Goal: Information Seeking & Learning: Learn about a topic

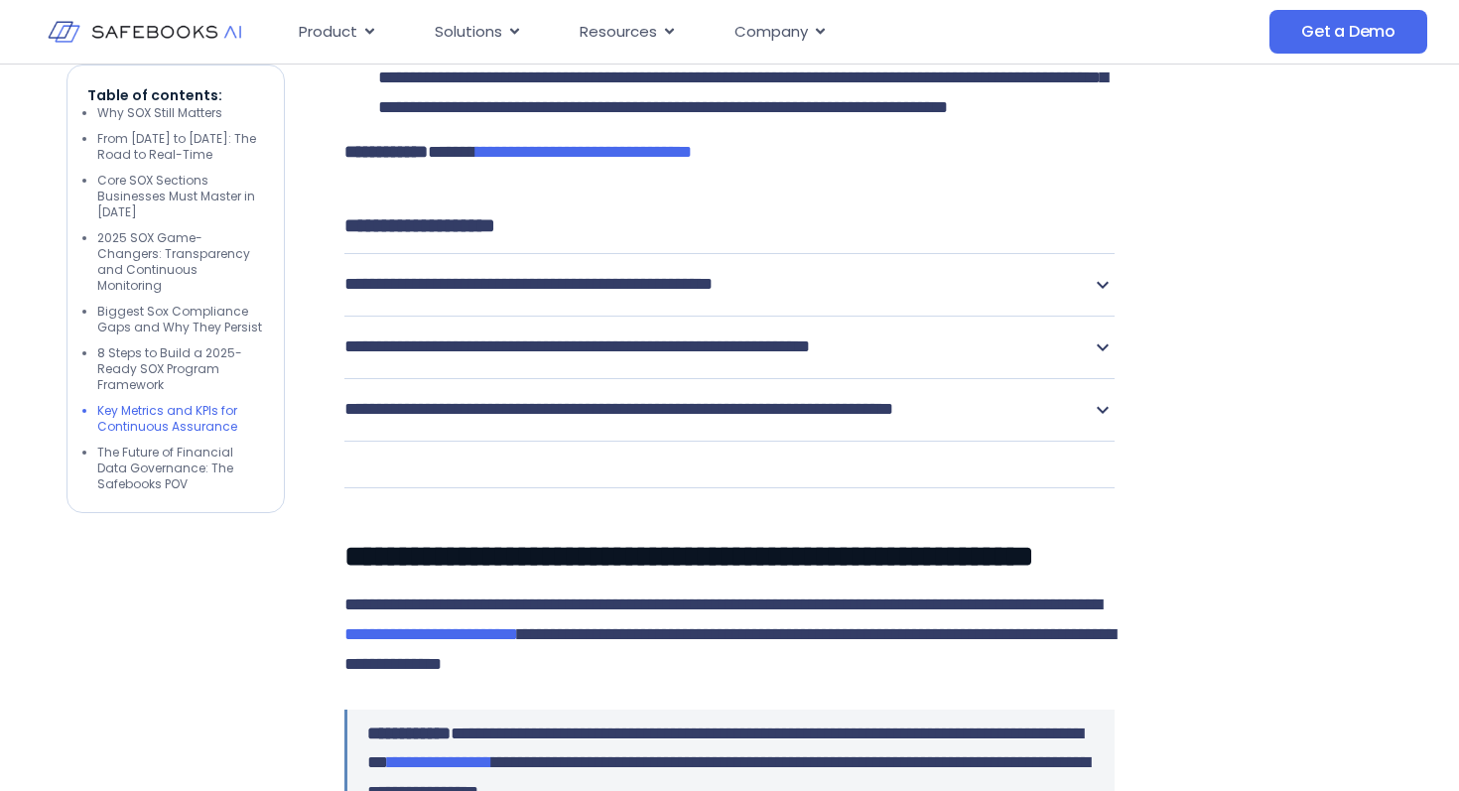
scroll to position [5500, 0]
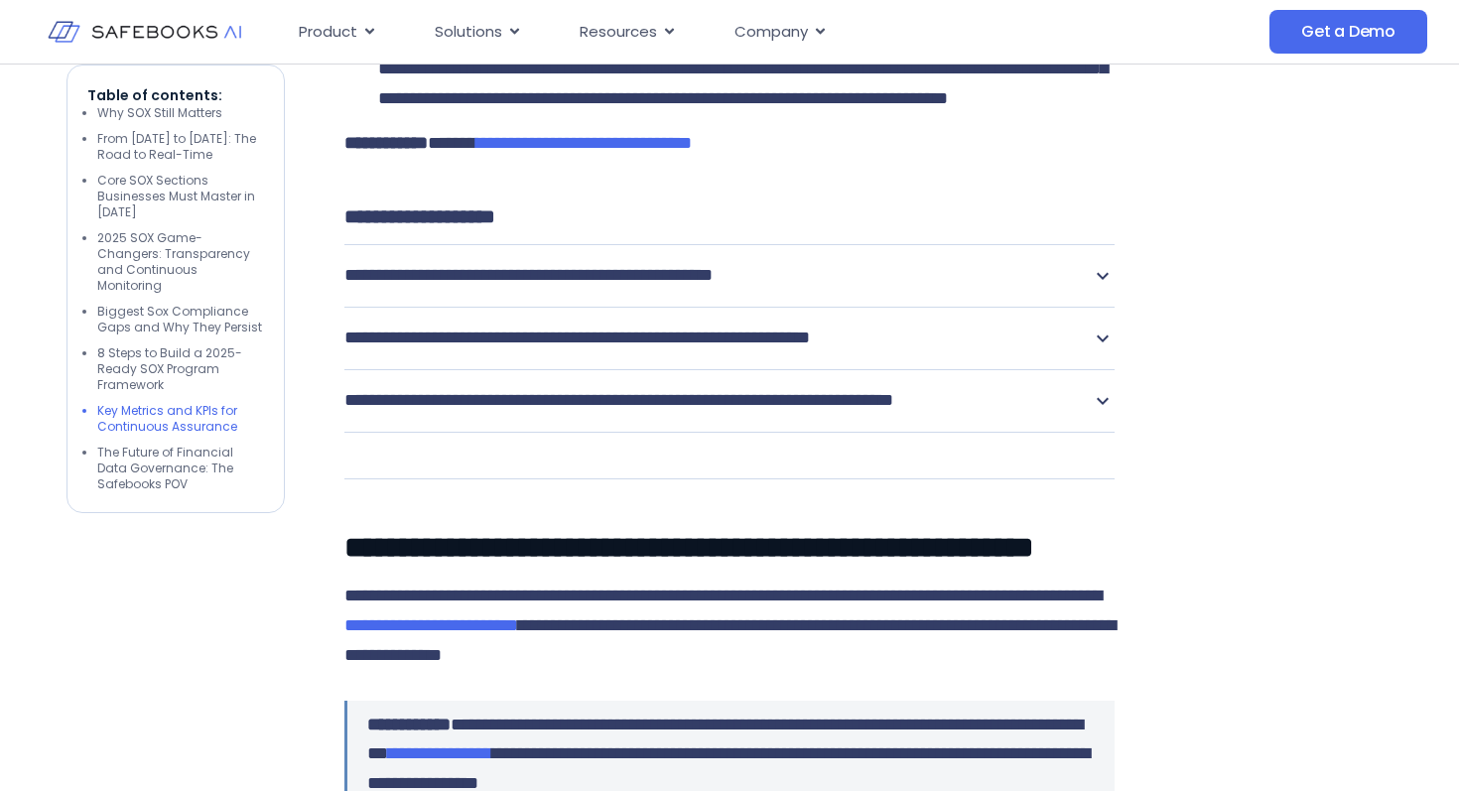
drag, startPoint x: 924, startPoint y: 176, endPoint x: 910, endPoint y: 248, distance: 73.8
drag, startPoint x: 798, startPoint y: 238, endPoint x: 871, endPoint y: 252, distance: 74.7
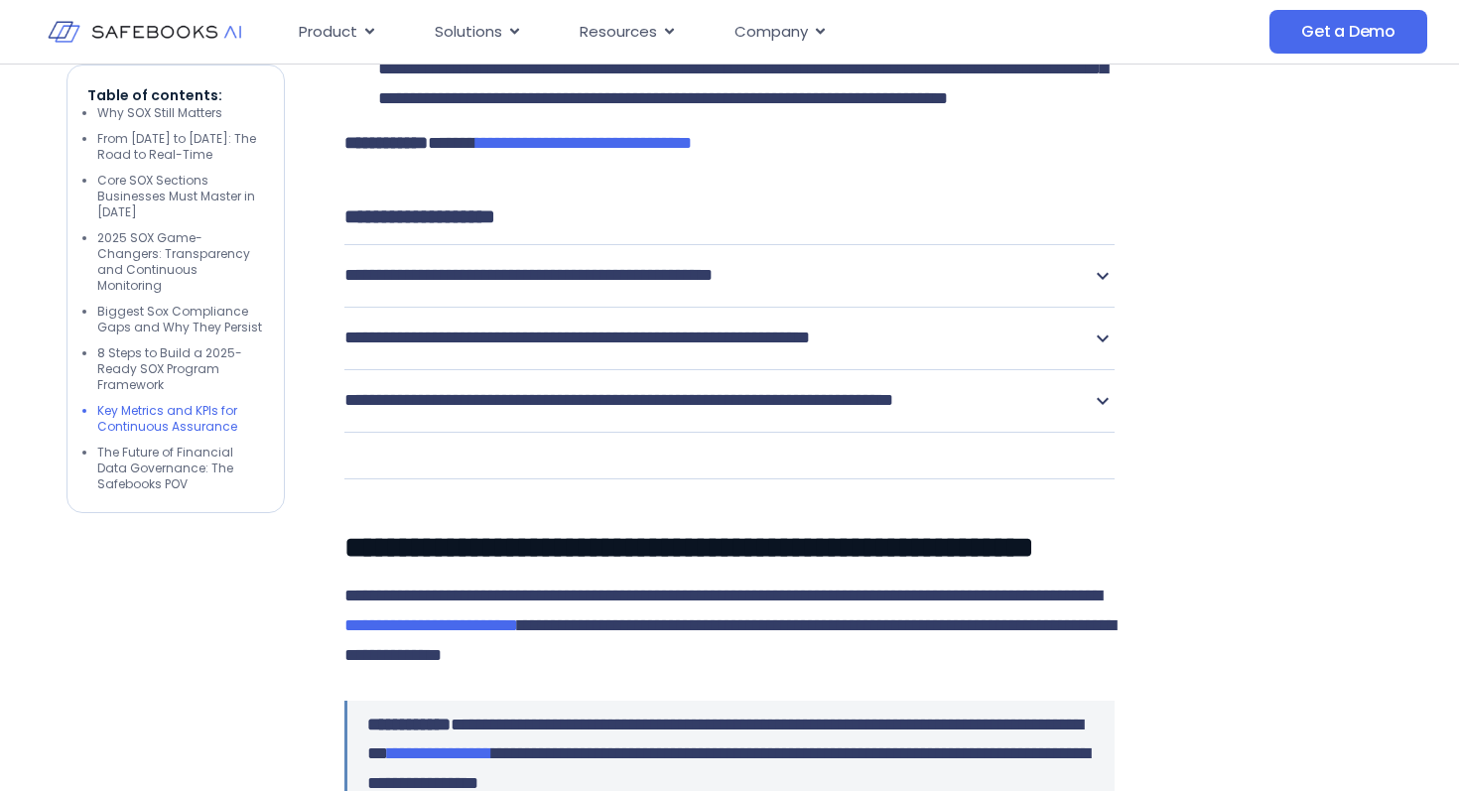
drag, startPoint x: 632, startPoint y: 344, endPoint x: 783, endPoint y: 375, distance: 153.9
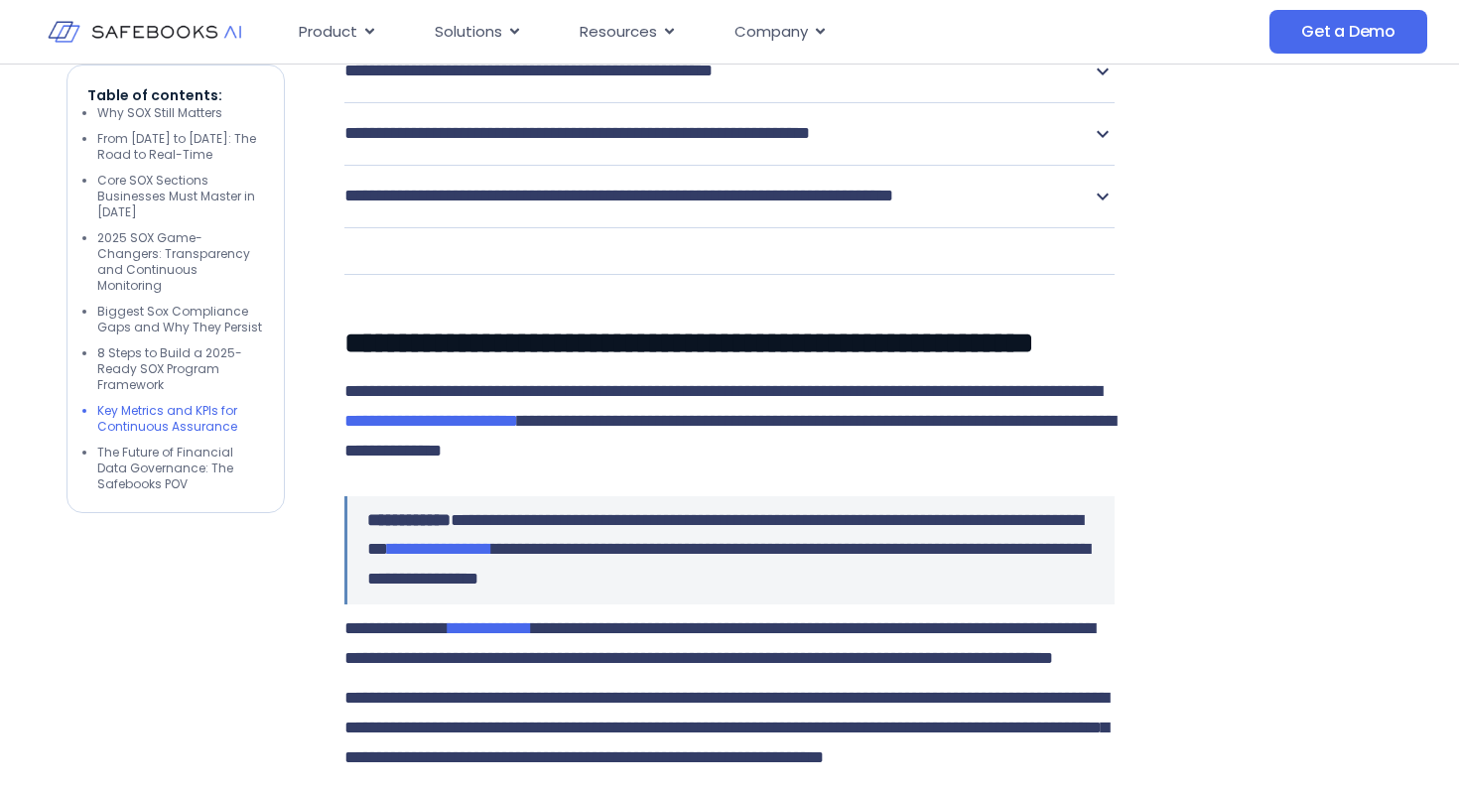
scroll to position [5705, 0]
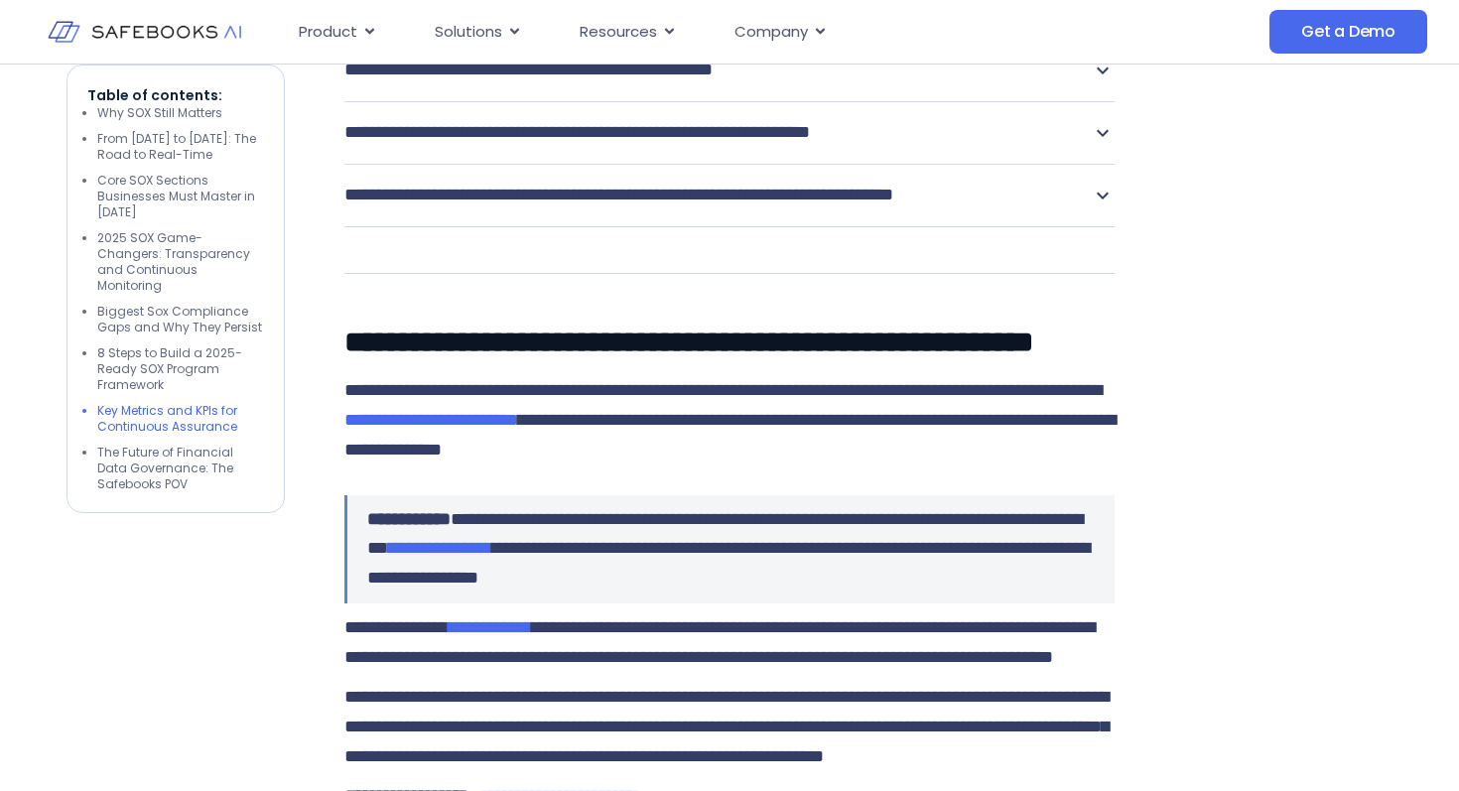
drag, startPoint x: 614, startPoint y: 422, endPoint x: 742, endPoint y: 471, distance: 137.3
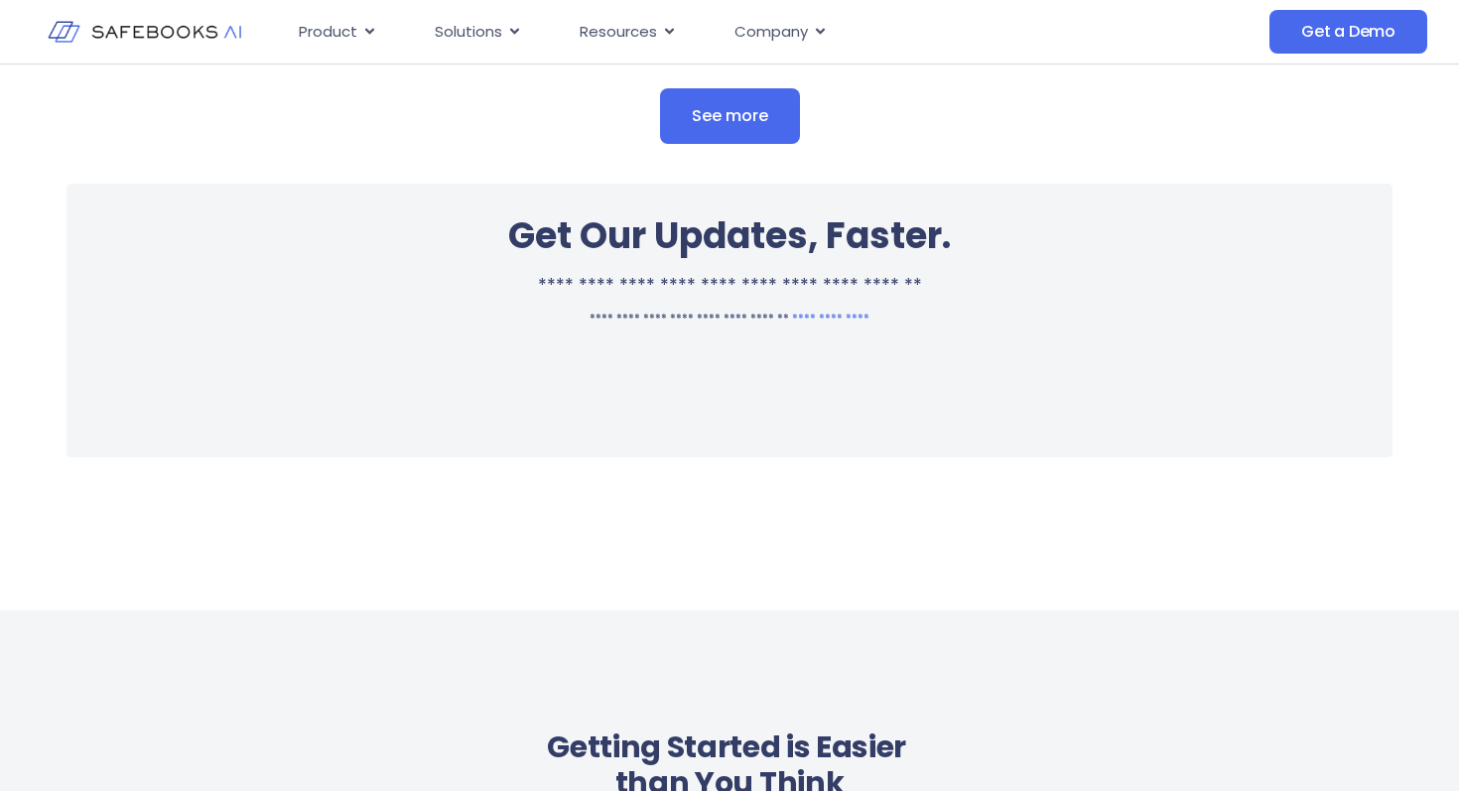
scroll to position [0, 0]
